Goal: Task Accomplishment & Management: Use online tool/utility

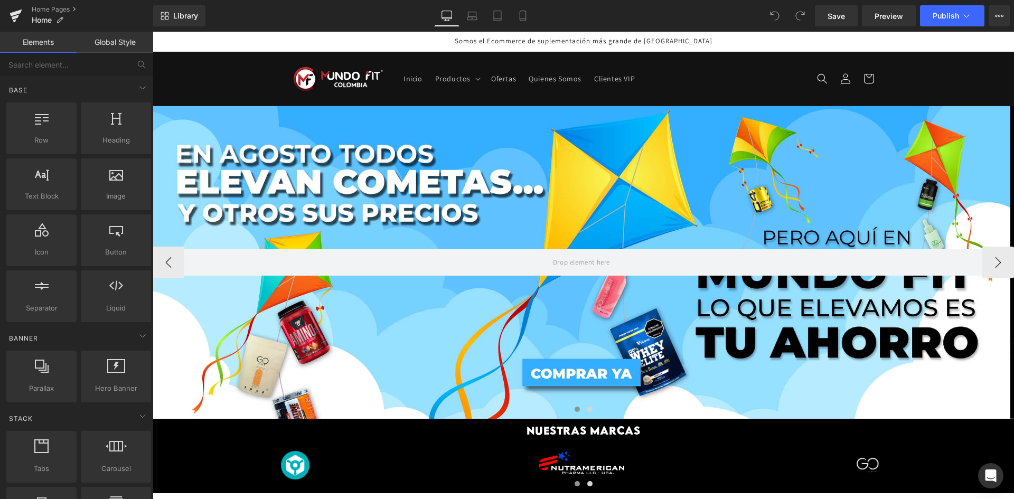
click at [278, 324] on div at bounding box center [582, 262] width 858 height 313
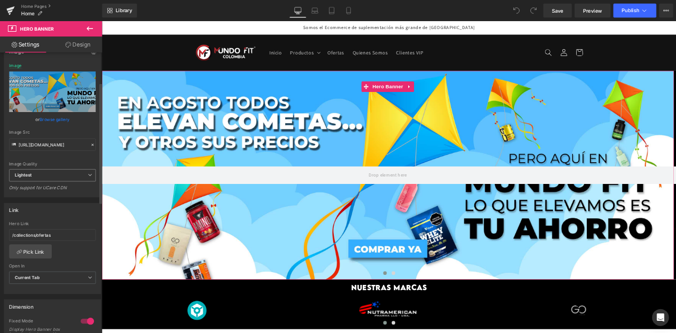
scroll to position [106, 0]
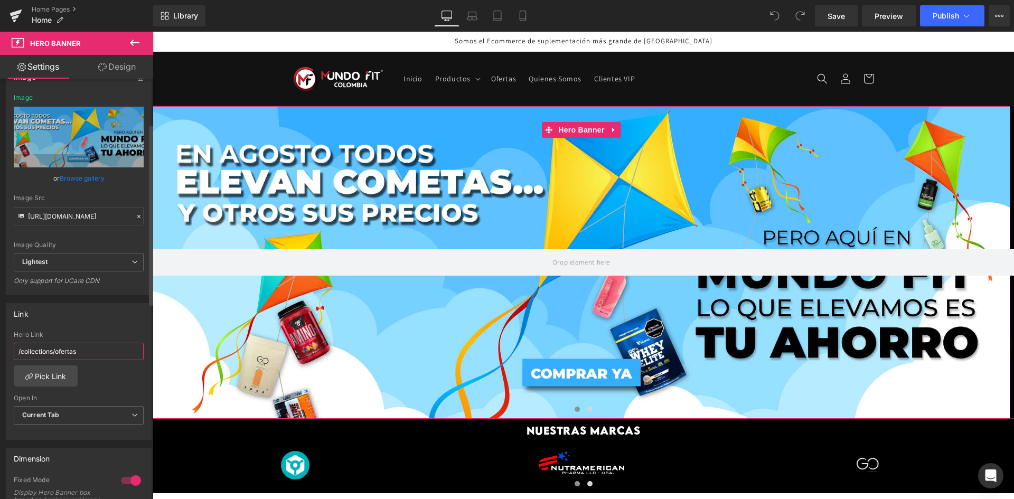
click at [67, 347] on input "/collections/ofertas" at bounding box center [79, 351] width 130 height 17
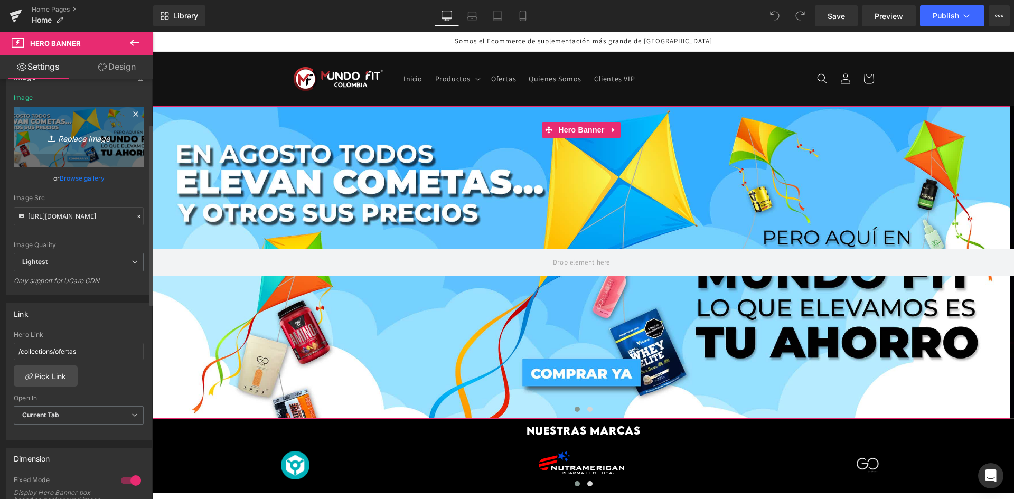
click at [70, 150] on link "Replace Image" at bounding box center [79, 137] width 130 height 61
type input "C:\fakepath\BANNER saludable-01.jpg"
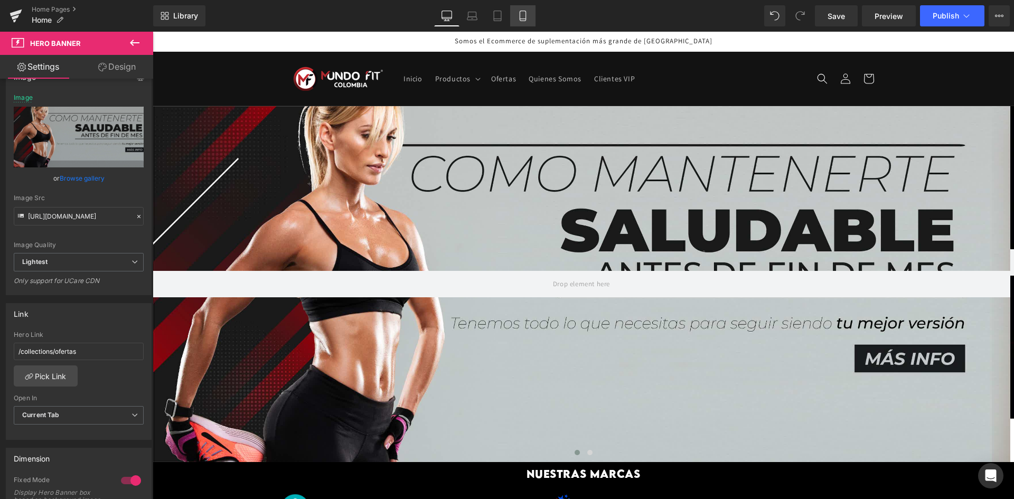
click at [524, 12] on icon at bounding box center [522, 16] width 11 height 11
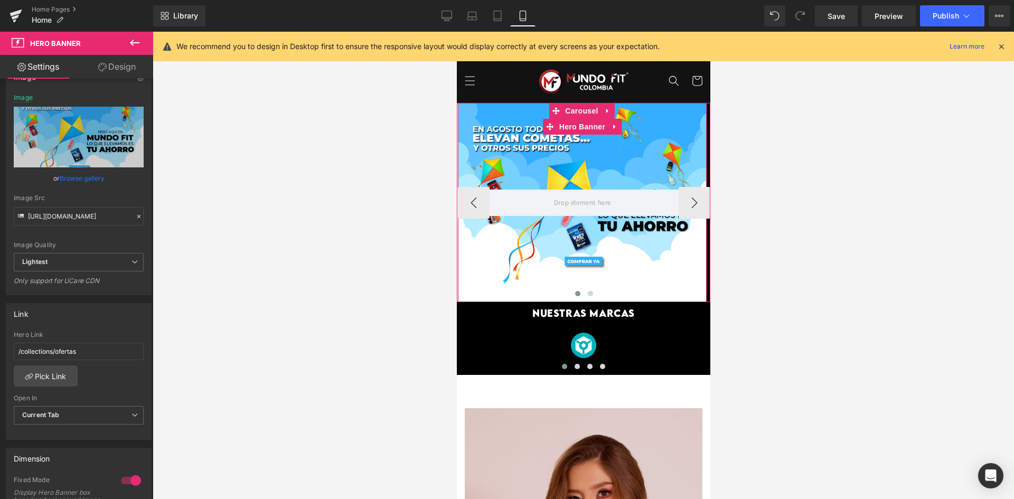
click at [541, 165] on div at bounding box center [581, 202] width 249 height 199
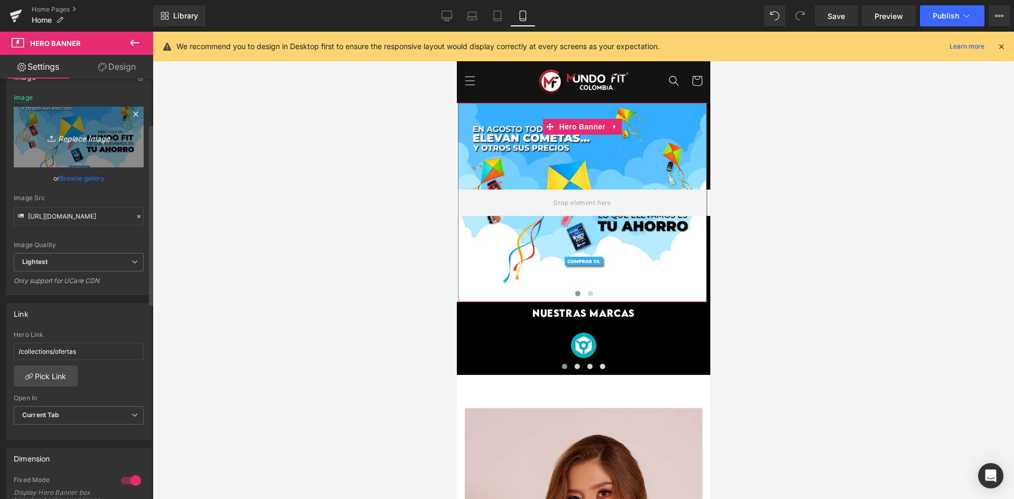
click at [82, 156] on link "Replace Image" at bounding box center [79, 137] width 130 height 61
type input "C:\fakepath\BANNER saludable-03.jpg"
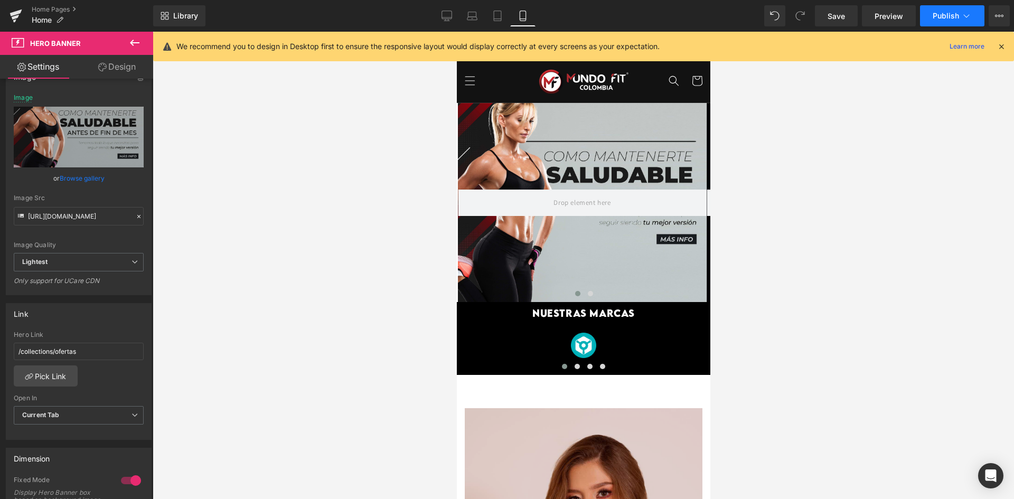
click at [937, 13] on span "Publish" at bounding box center [945, 16] width 26 height 8
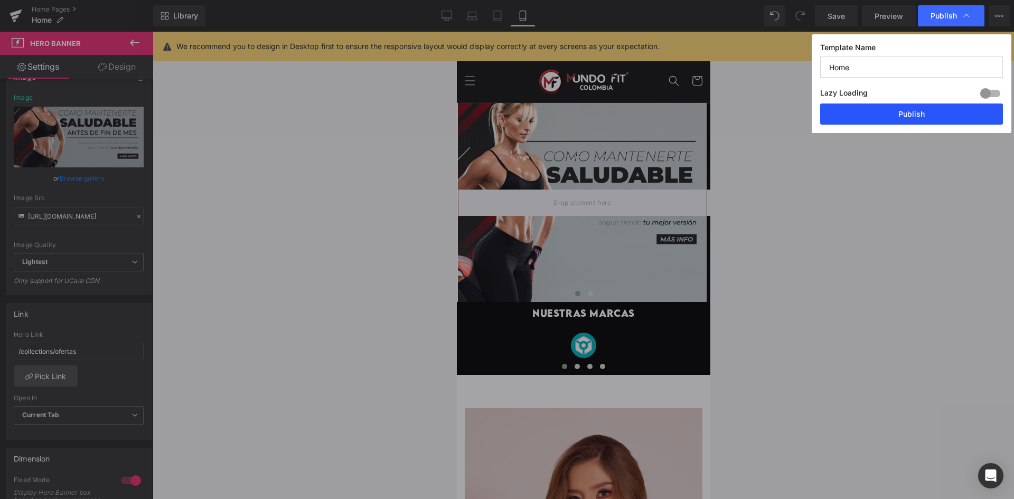
click at [878, 113] on button "Publish" at bounding box center [911, 113] width 183 height 21
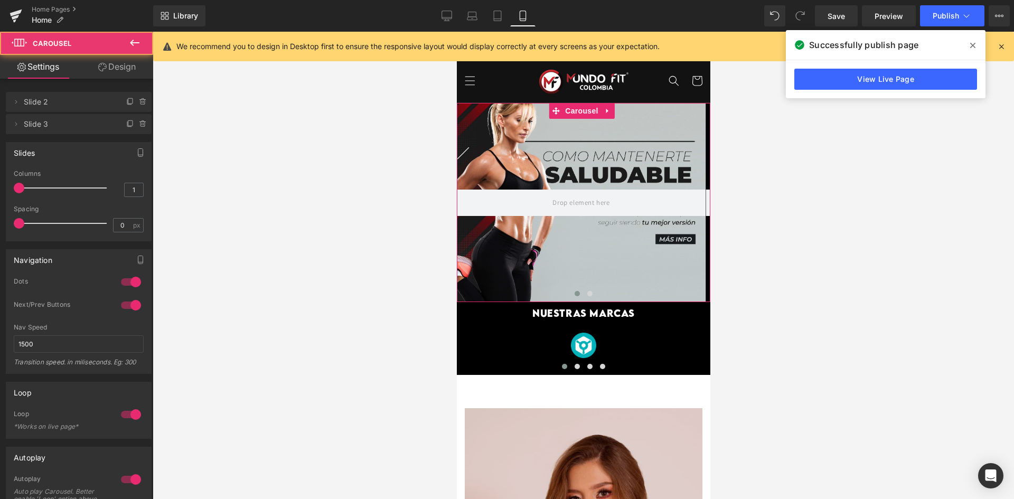
drag, startPoint x: 457, startPoint y: 146, endPoint x: 444, endPoint y: 148, distance: 12.8
click at [456, 148] on html "Ir directamente al contenido Tu carrito esta vacío Seguir comprando ¿Tienes una…" at bounding box center [582, 265] width 253 height 467
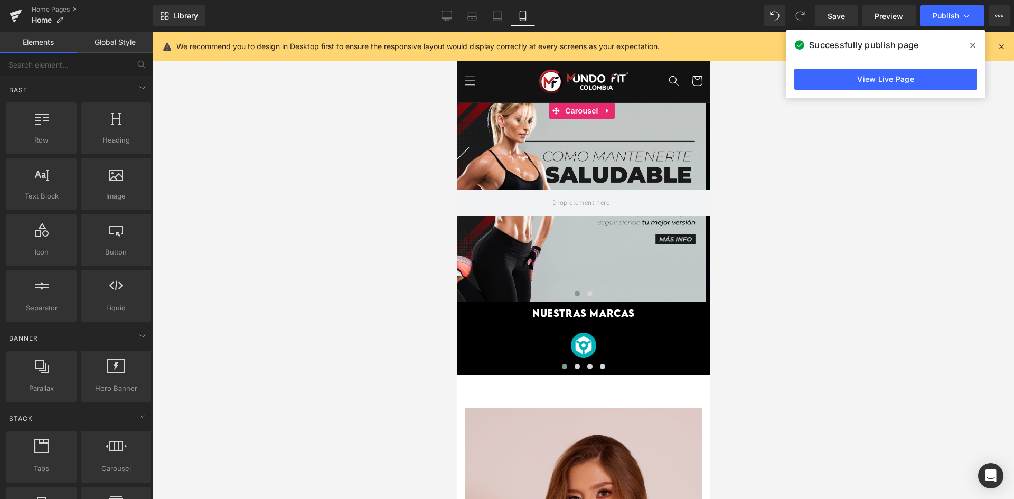
click at [404, 140] on div at bounding box center [583, 265] width 861 height 467
click at [453, 219] on div at bounding box center [583, 265] width 861 height 467
click at [456, 203] on div at bounding box center [583, 265] width 861 height 467
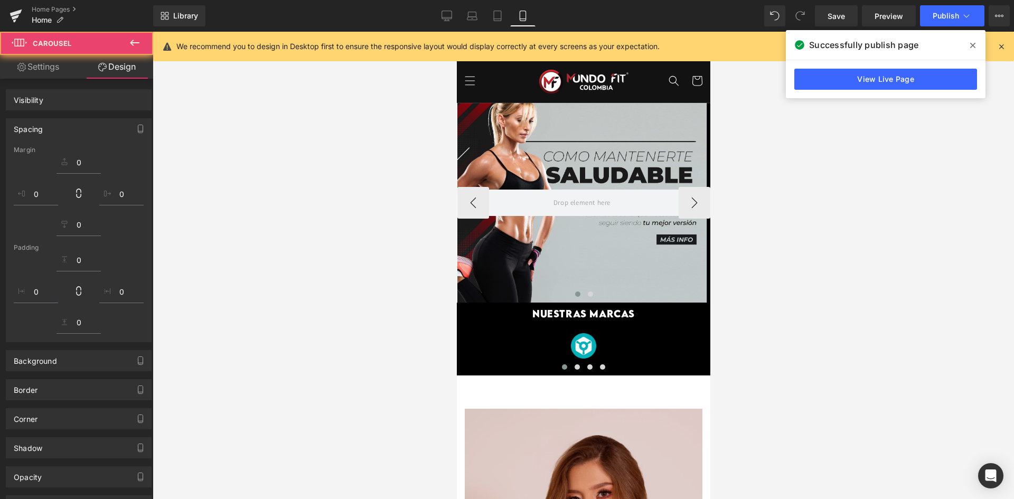
click at [434, 224] on div at bounding box center [583, 265] width 861 height 467
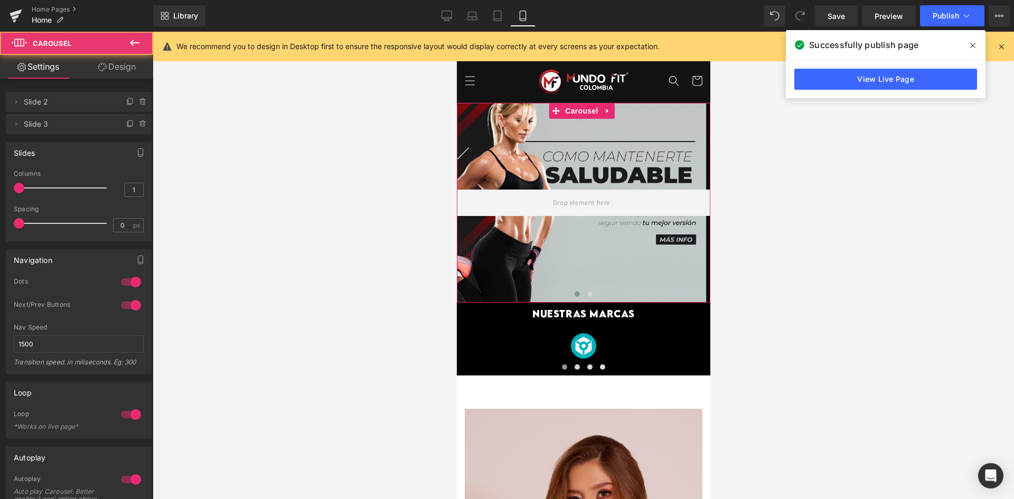
click at [456, 241] on html "Ir directamente al contenido Tu carrito esta vacío Seguir comprando ¿Tienes una…" at bounding box center [582, 265] width 253 height 467
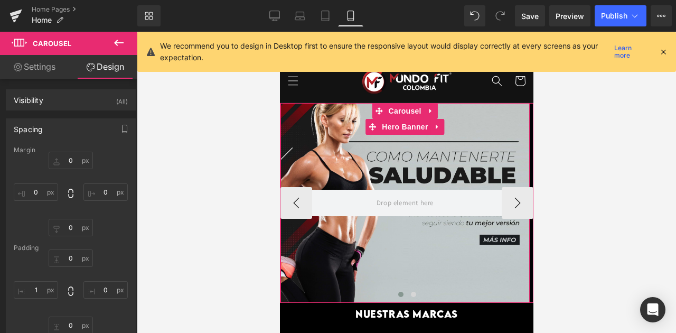
click at [280, 146] on div at bounding box center [404, 203] width 249 height 200
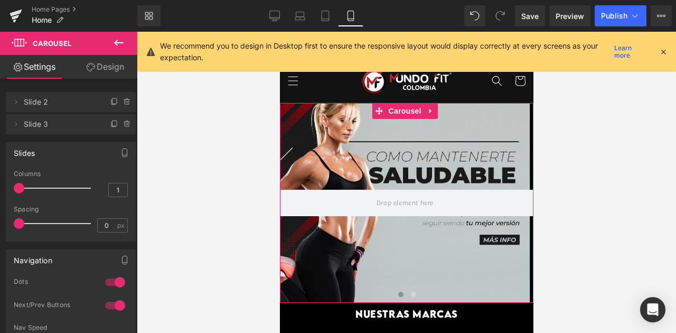
click at [279, 147] on html "Ir directamente al contenido Tu carrito esta vacío Seguir comprando ¿Tienes una…" at bounding box center [405, 265] width 253 height 467
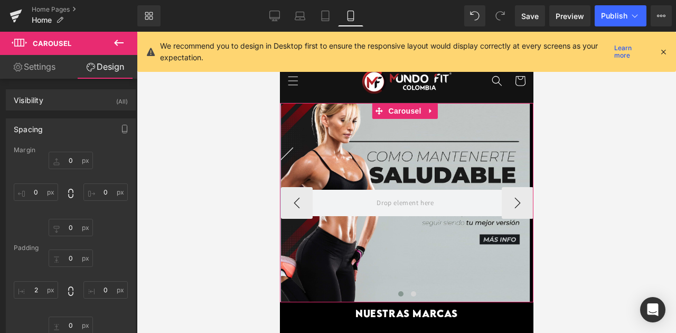
click at [280, 147] on div at bounding box center [279, 202] width 1 height 199
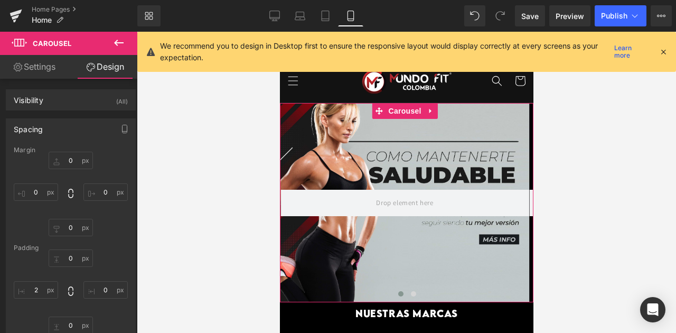
click at [279, 148] on html "Ir directamente al contenido Tu carrito esta vacío Seguir comprando ¿Tienes una…" at bounding box center [405, 265] width 253 height 467
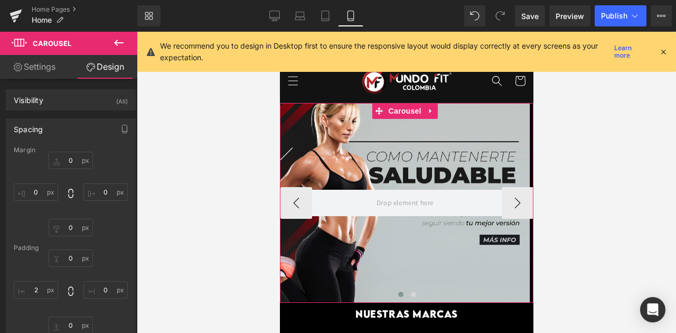
click at [279, 148] on html "Ir directamente al contenido Tu carrito esta vacío Seguir comprando ¿Tienes una…" at bounding box center [405, 265] width 253 height 467
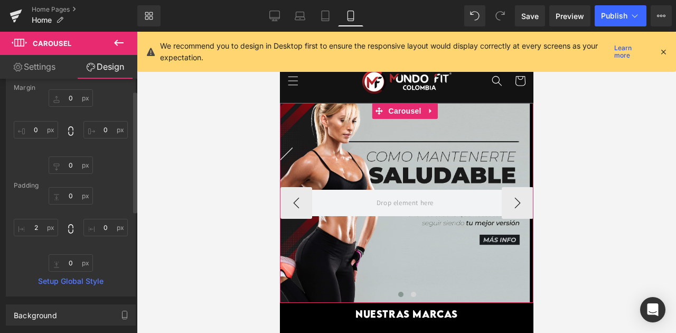
scroll to position [70, 0]
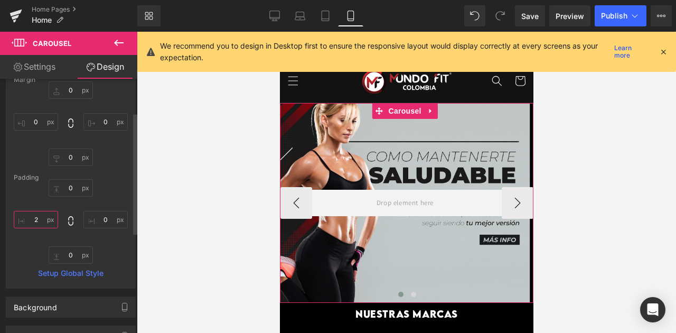
click at [42, 214] on input "2" at bounding box center [36, 219] width 44 height 17
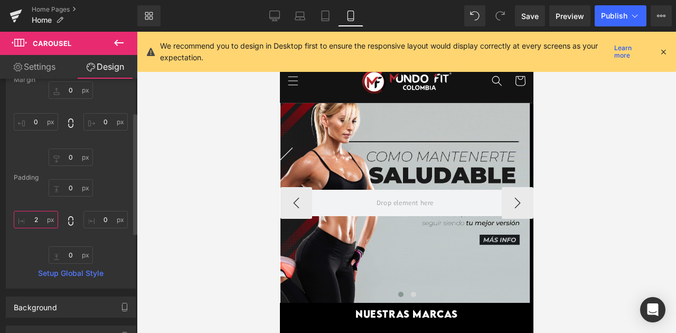
click at [41, 214] on input "2" at bounding box center [36, 219] width 44 height 17
type input "0"
click at [42, 234] on div "0 0 0 0" at bounding box center [71, 221] width 114 height 84
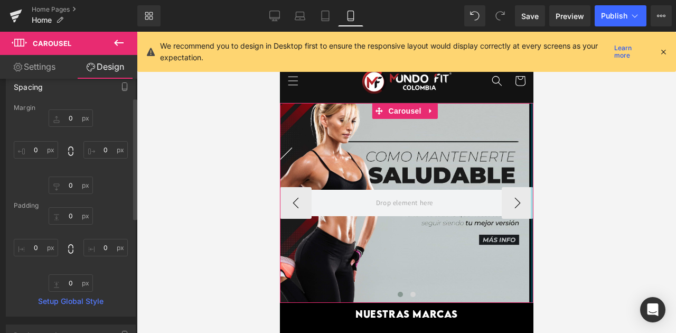
scroll to position [35, 0]
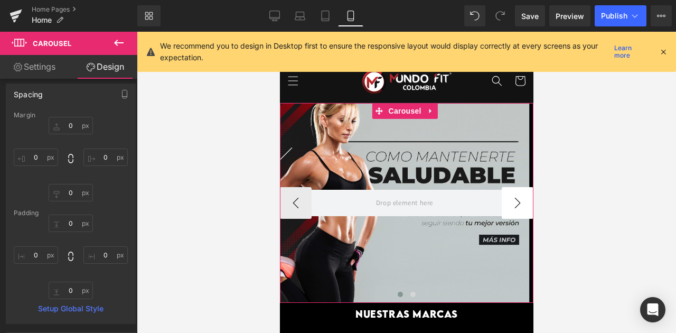
click at [506, 192] on button "›" at bounding box center [517, 203] width 32 height 32
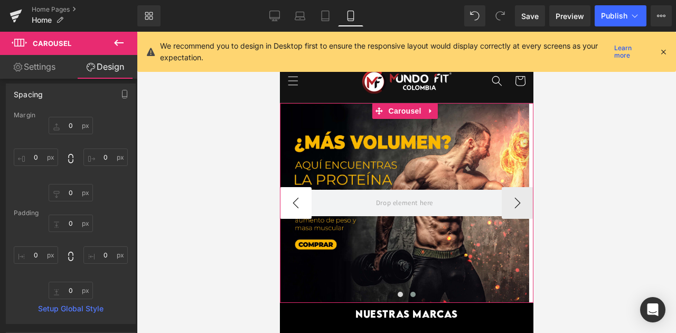
click at [292, 195] on button "‹" at bounding box center [295, 203] width 32 height 32
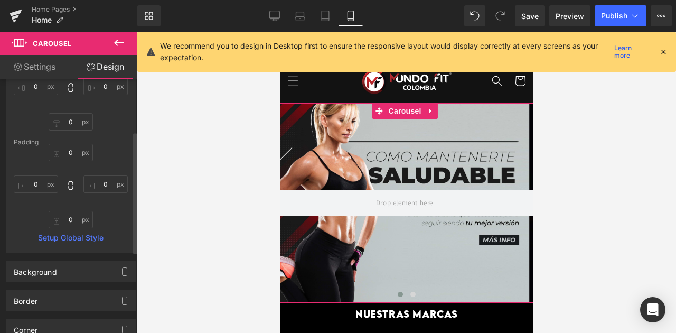
scroll to position [211, 0]
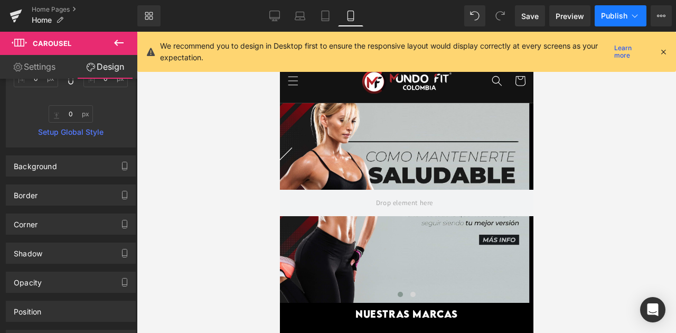
click at [616, 20] on button "Publish" at bounding box center [621, 15] width 52 height 21
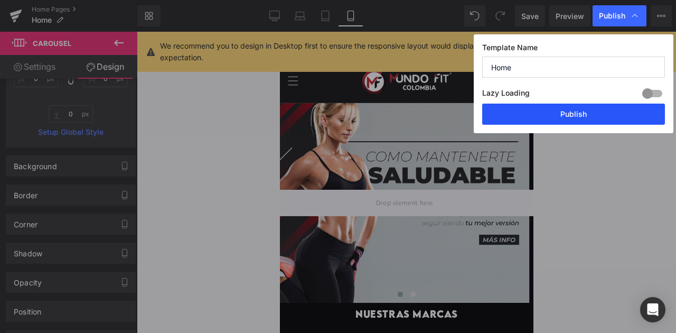
click at [553, 114] on button "Publish" at bounding box center [573, 113] width 183 height 21
